Goal: Information Seeking & Learning: Check status

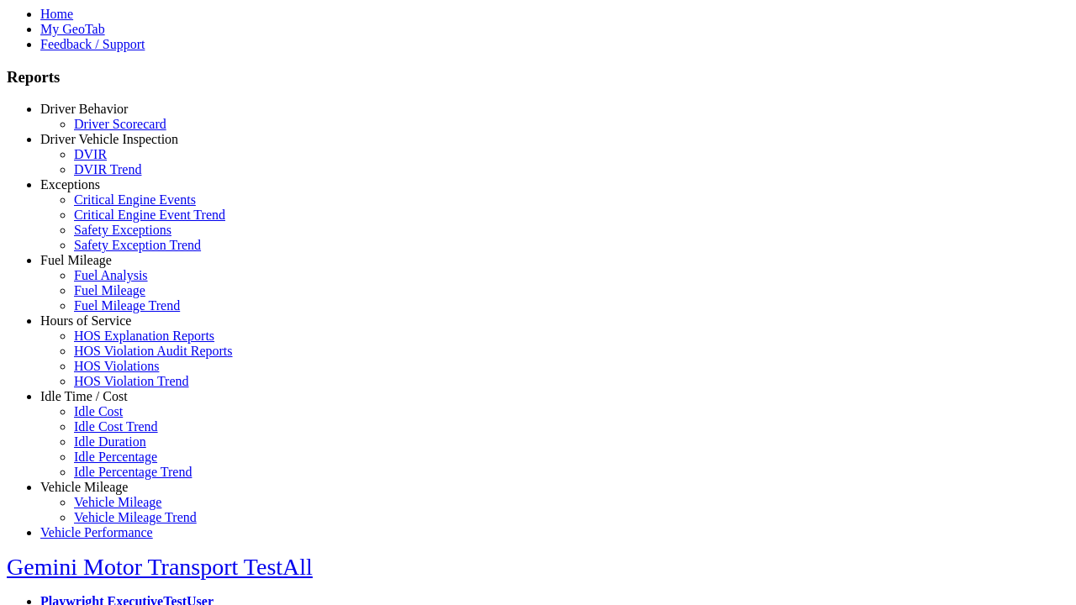
click at [97, 267] on link "Fuel Mileage" at bounding box center [75, 260] width 71 height 14
click at [109, 313] on link "Fuel Mileage Trend" at bounding box center [127, 306] width 106 height 14
select select "**********"
type input "**********"
